Goal: Transaction & Acquisition: Purchase product/service

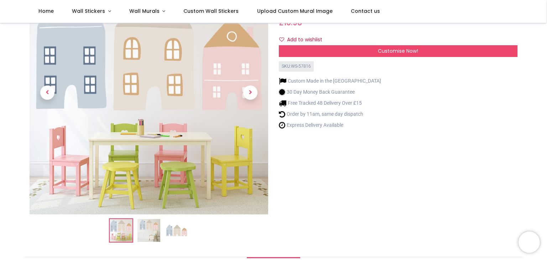
scroll to position [71, 0]
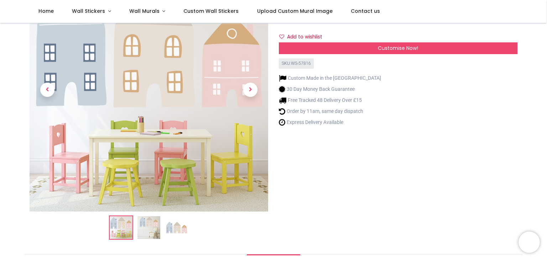
click at [175, 227] on img at bounding box center [176, 227] width 23 height 23
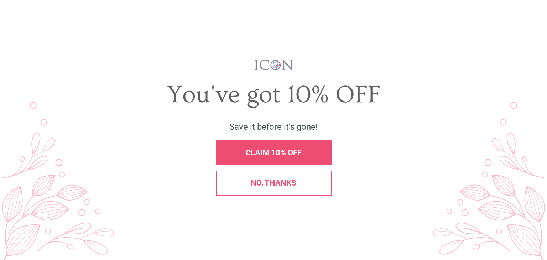
scroll to position [0, 0]
click at [530, 18] on div "X" at bounding box center [535, 18] width 16 height 16
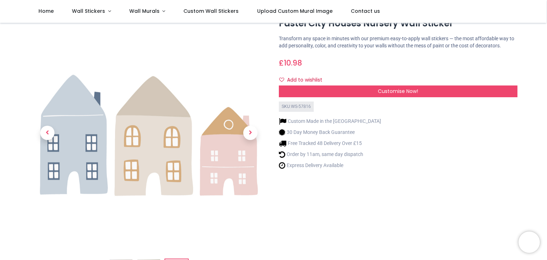
scroll to position [36, 0]
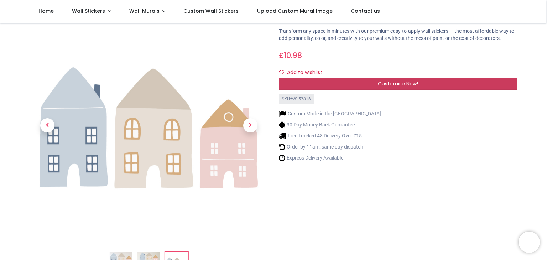
click at [390, 86] on span "Customise Now!" at bounding box center [398, 83] width 40 height 7
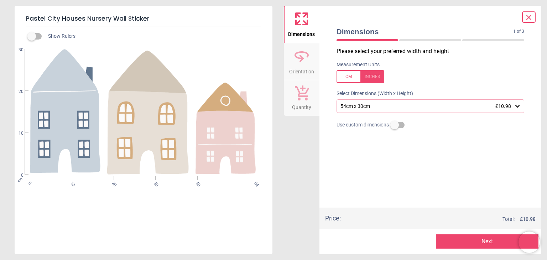
click at [519, 107] on icon at bounding box center [518, 106] width 4 height 2
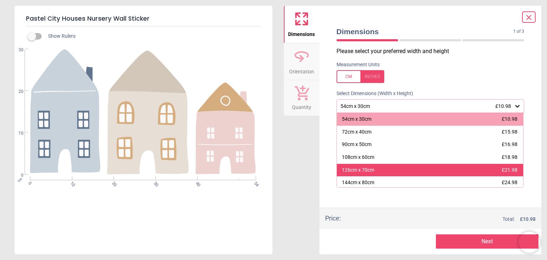
click at [349, 171] on div "126cm x 70cm" at bounding box center [358, 170] width 32 height 7
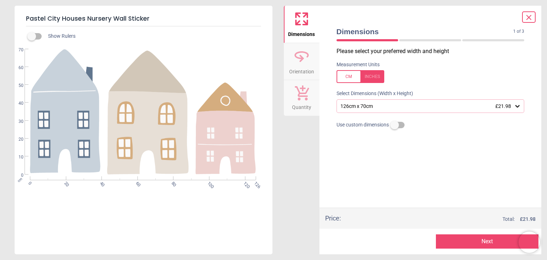
click at [518, 105] on icon at bounding box center [517, 106] width 7 height 7
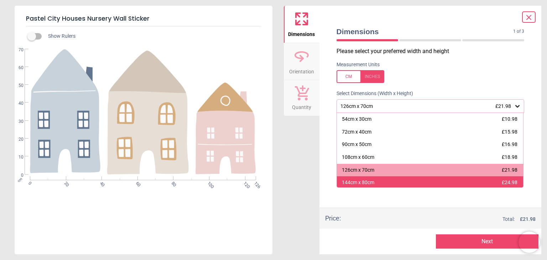
click at [371, 183] on div "144cm x 80cm" at bounding box center [358, 182] width 32 height 7
